Goal: Download file/media

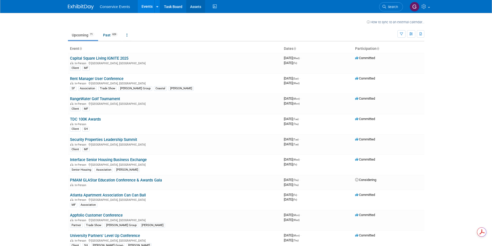
click at [193, 5] on link "Assets" at bounding box center [195, 6] width 19 height 13
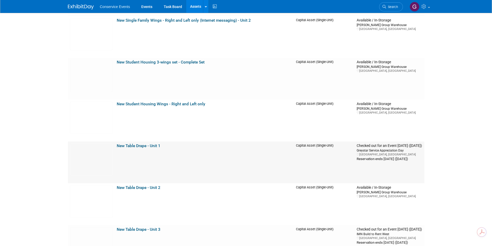
scroll to position [6300, 0]
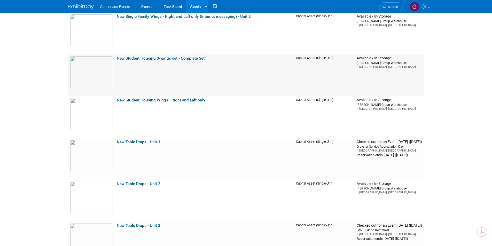
click at [176, 57] on link "New Student Housing 3-wings set - Complete Set" at bounding box center [161, 58] width 88 height 5
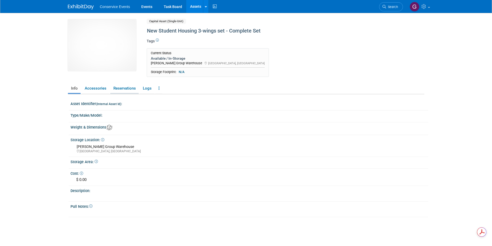
drag, startPoint x: 121, startPoint y: 88, endPoint x: 125, endPoint y: 87, distance: 4.7
click at [121, 88] on link "Reservations" at bounding box center [124, 88] width 28 height 9
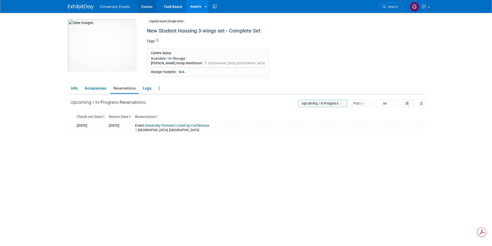
click at [145, 6] on link "Events" at bounding box center [146, 6] width 19 height 13
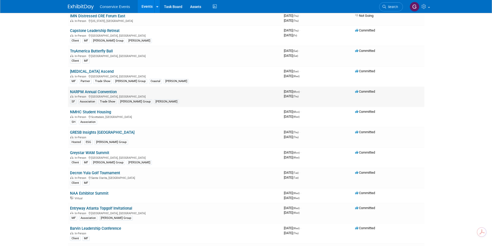
scroll to position [310, 0]
click at [85, 72] on link "[MEDICAL_DATA] Ascend" at bounding box center [92, 72] width 44 height 5
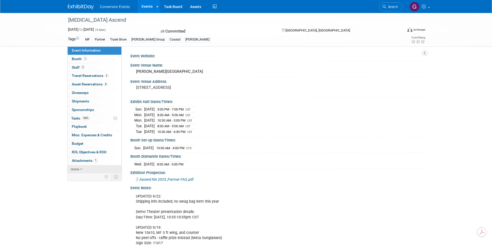
click at [85, 169] on link "more" at bounding box center [95, 169] width 54 height 8
click at [90, 179] on span "Event Binder (.pdf export)" at bounding box center [92, 177] width 41 height 4
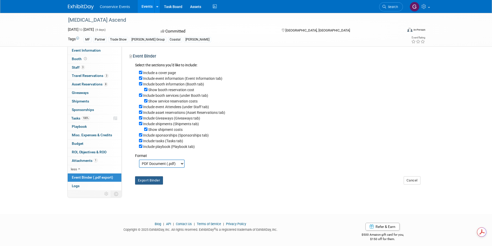
click at [155, 182] on button "Export Binder" at bounding box center [149, 180] width 28 height 8
